Goal: Task Accomplishment & Management: Use online tool/utility

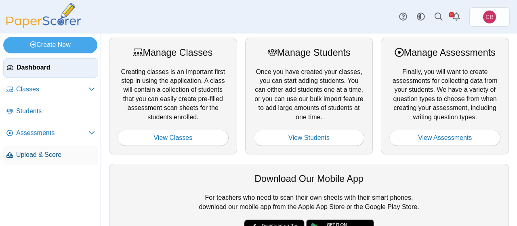
click at [41, 150] on span "Upload & Score" at bounding box center [55, 154] width 79 height 9
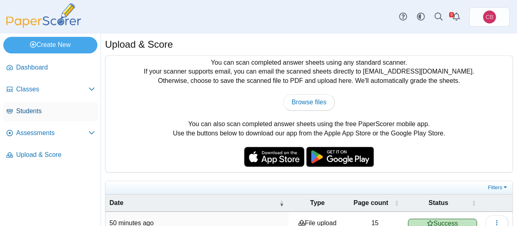
click at [41, 111] on span "Students" at bounding box center [55, 111] width 79 height 9
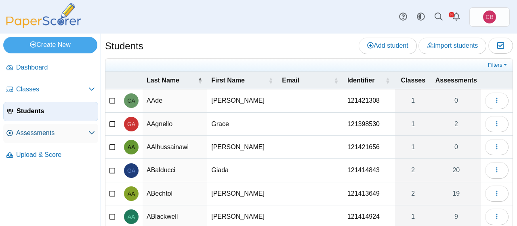
click at [40, 126] on link "Assessments" at bounding box center [50, 133] width 95 height 19
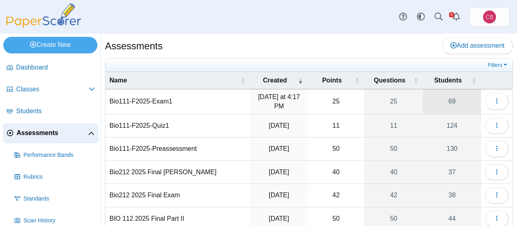
click at [461, 101] on link "69" at bounding box center [452, 101] width 58 height 25
click at [335, 97] on td "25" at bounding box center [336, 101] width 57 height 25
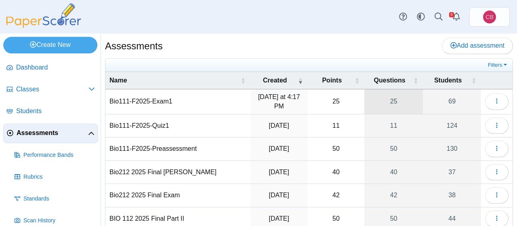
click at [395, 100] on link "25" at bounding box center [393, 101] width 59 height 25
click at [507, 106] on td "Loading…" at bounding box center [496, 101] width 31 height 25
click at [499, 101] on icon "button" at bounding box center [496, 101] width 6 height 6
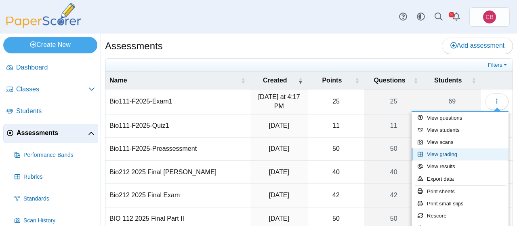
click at [478, 154] on link "View grading" at bounding box center [459, 154] width 97 height 12
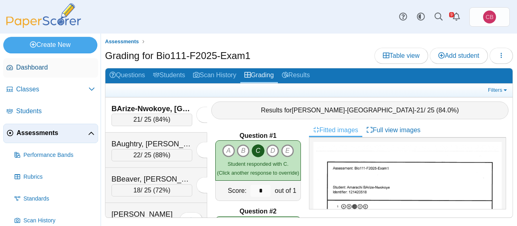
click at [37, 72] on link "Dashboard" at bounding box center [50, 67] width 95 height 19
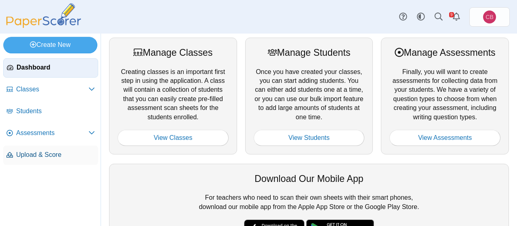
click at [48, 152] on span "Upload & Score" at bounding box center [55, 154] width 79 height 9
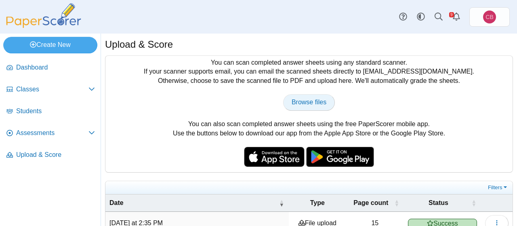
click at [308, 104] on span "Browse files" at bounding box center [308, 101] width 35 height 7
type input "**********"
click at [314, 101] on span "Browse files" at bounding box center [308, 101] width 35 height 7
type input "**********"
click at [37, 131] on span "Assessments" at bounding box center [52, 132] width 72 height 9
